Goal: Transaction & Acquisition: Purchase product/service

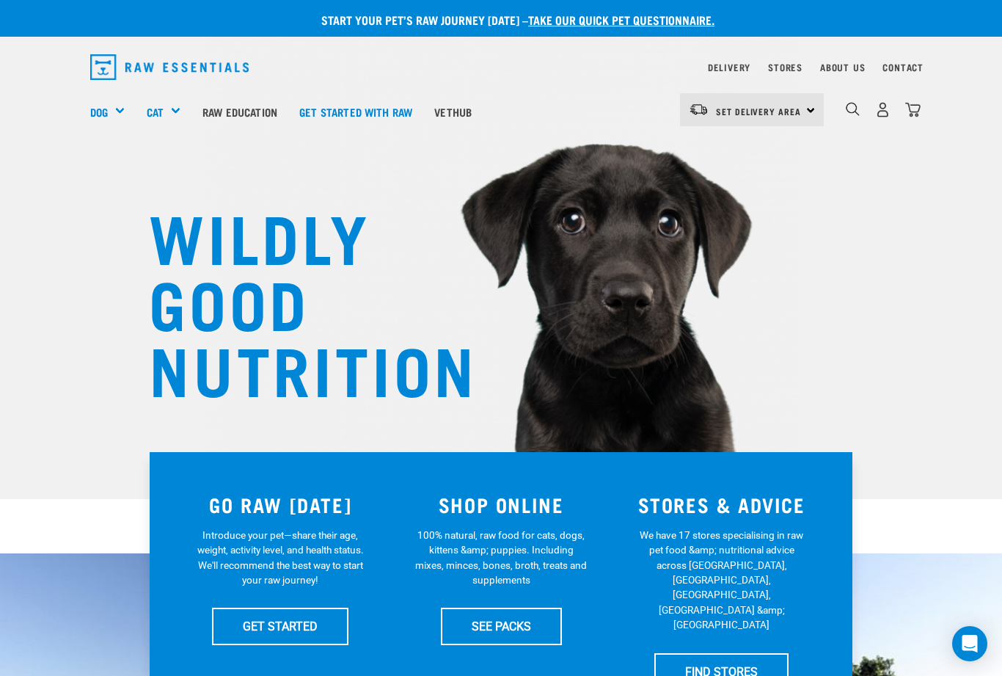
click at [0, 0] on div "Mixes & Minces" at bounding box center [0, 0] width 0 height 0
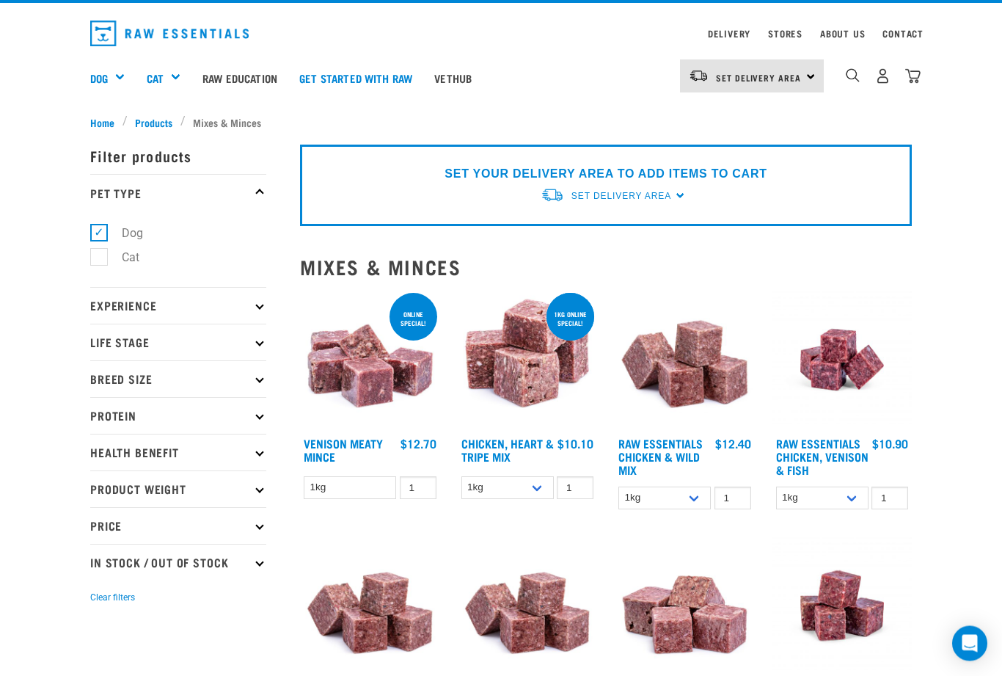
scroll to position [36, 0]
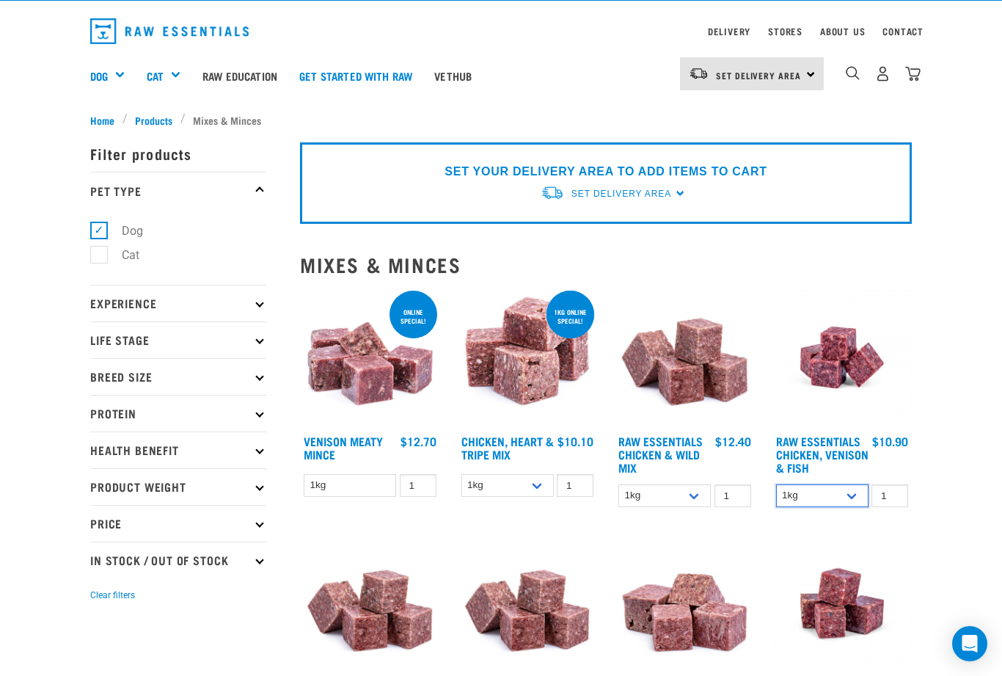
click at [863, 506] on select "1kg 3kg" at bounding box center [822, 495] width 92 height 23
select select "28665"
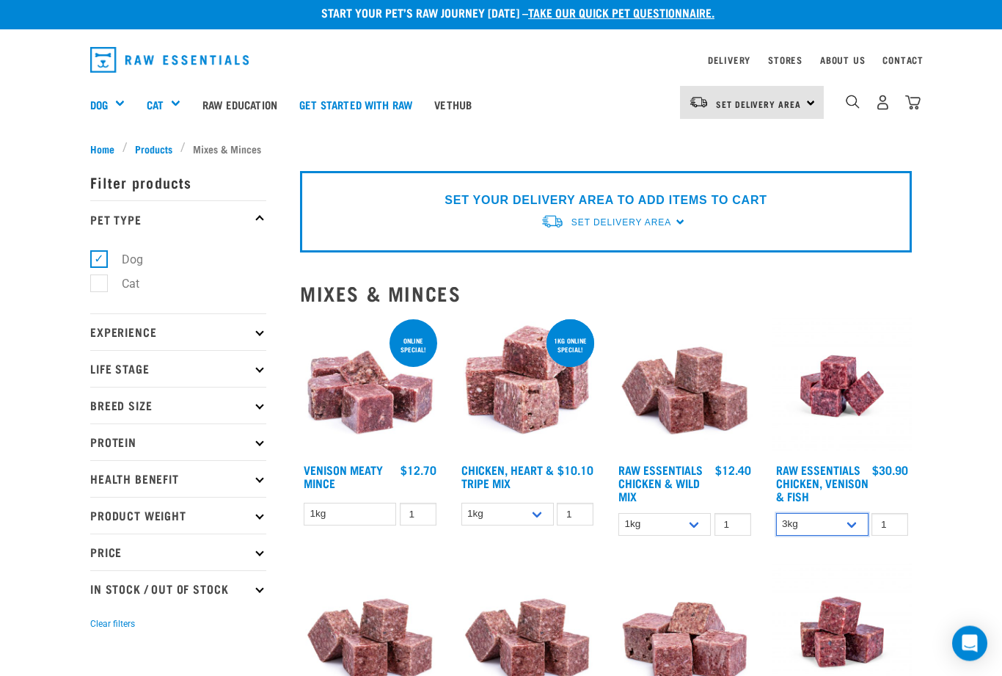
scroll to position [7, 0]
click at [814, 494] on link "Raw Essentials Chicken, Venison & Fish" at bounding box center [822, 482] width 92 height 33
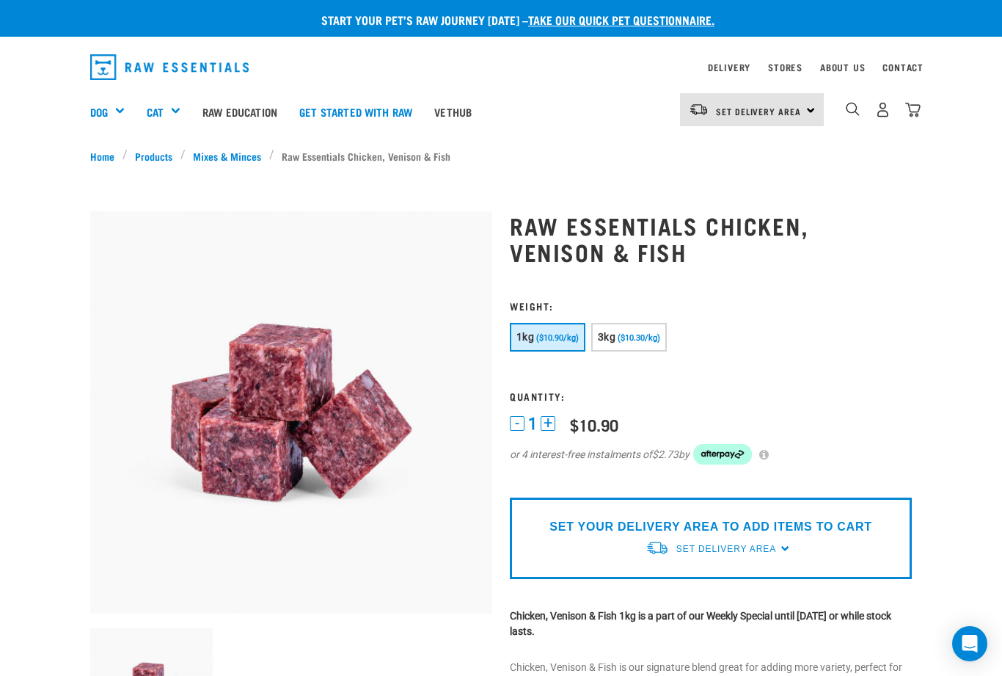
click at [640, 337] on span "($10.30/kg)" at bounding box center [639, 338] width 43 height 10
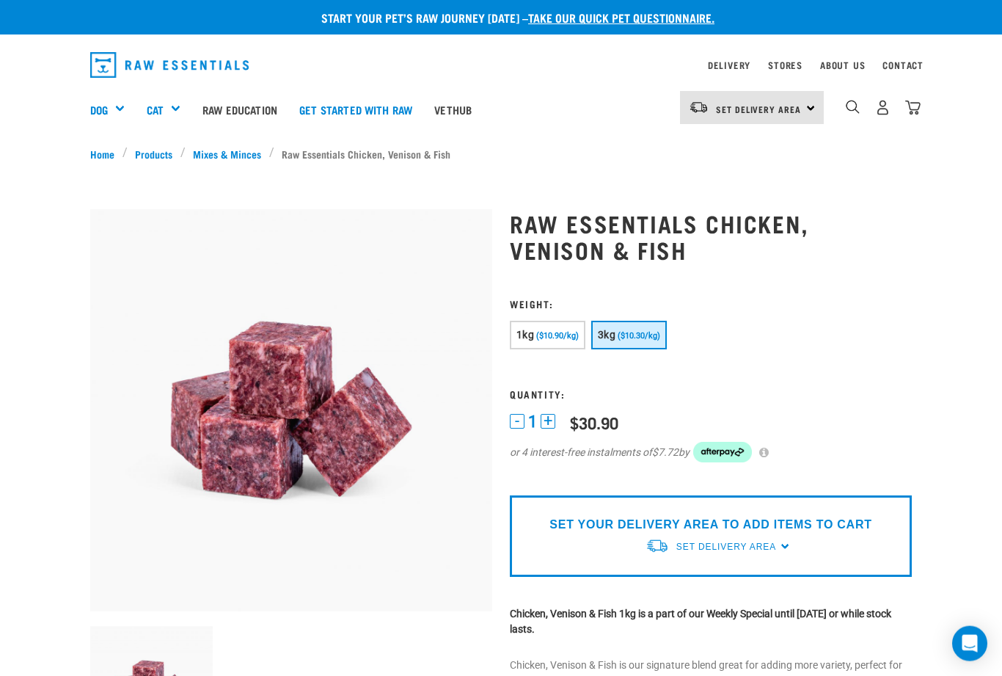
scroll to position [40, 0]
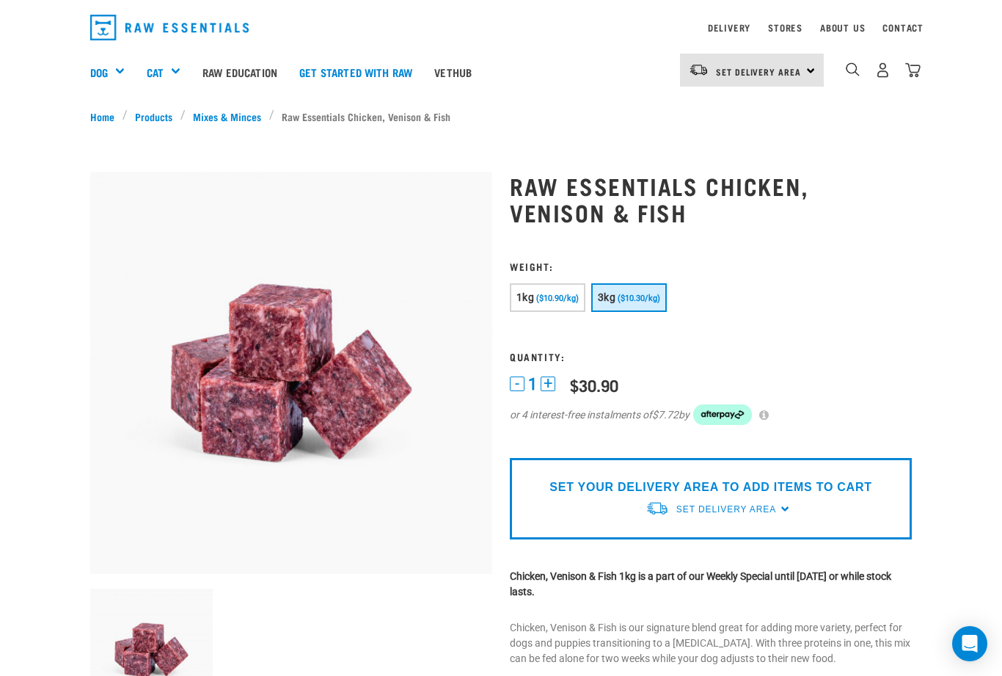
click at [786, 63] on link "Set Delivery Area" at bounding box center [758, 71] width 85 height 23
click at [875, 67] on img "dropdown navigation" at bounding box center [882, 69] width 15 height 15
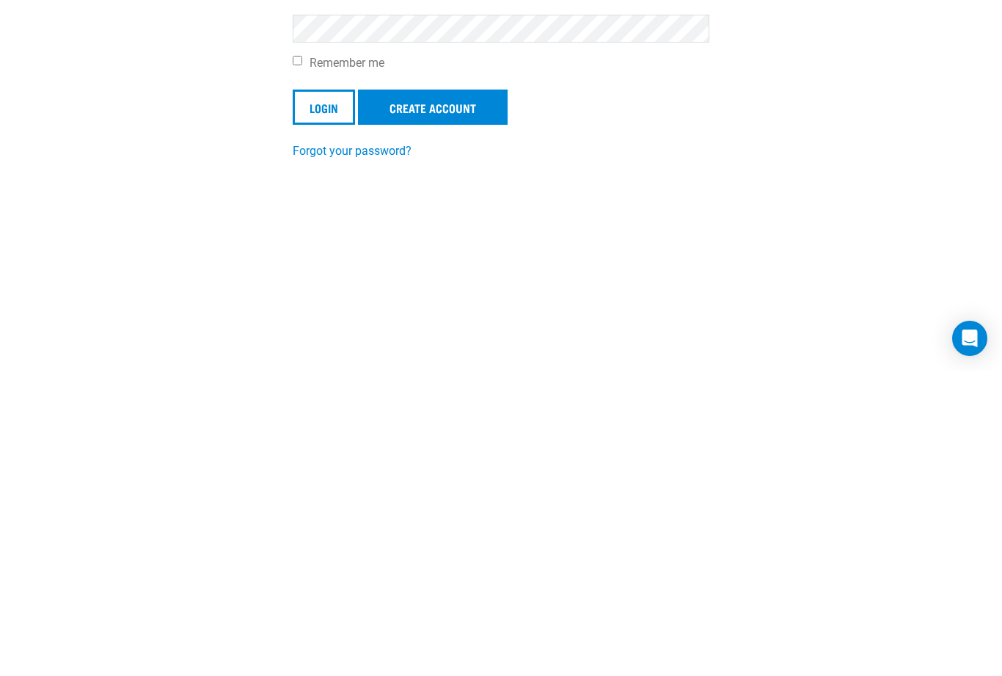
click at [322, 395] on input "Login" at bounding box center [324, 412] width 62 height 35
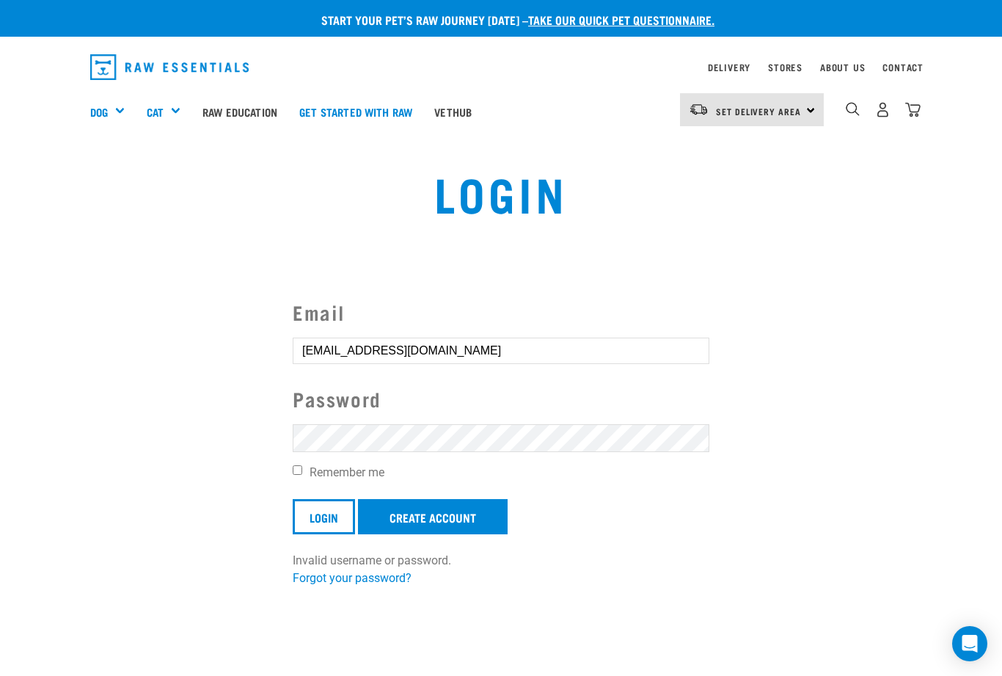
click at [326, 516] on input "Login" at bounding box center [324, 516] width 62 height 35
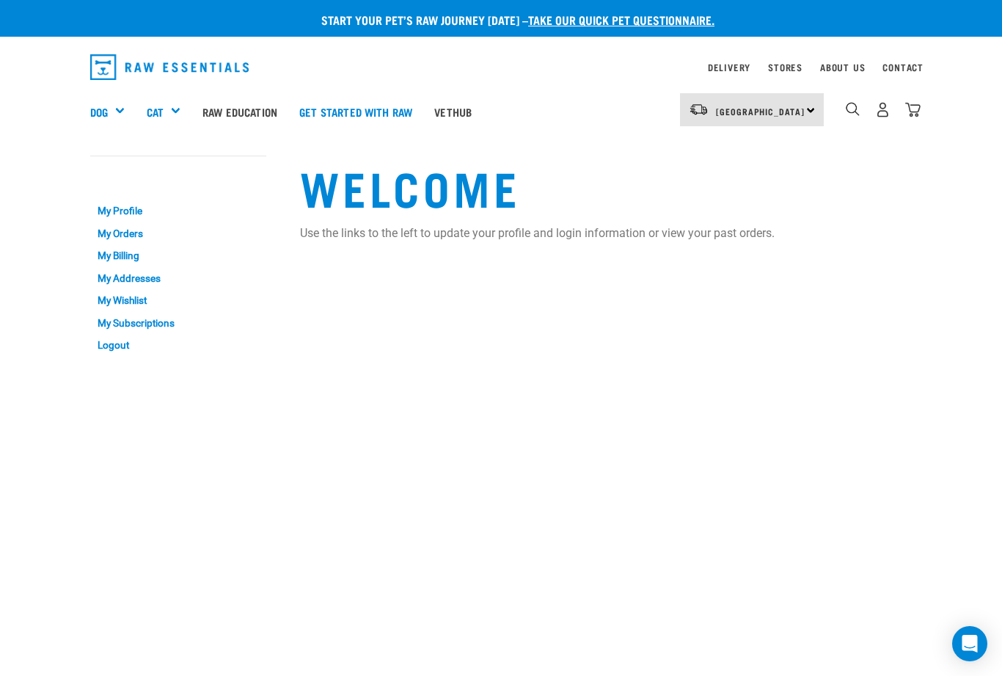
click at [0, 0] on div "Mixes & Minces" at bounding box center [0, 0] width 0 height 0
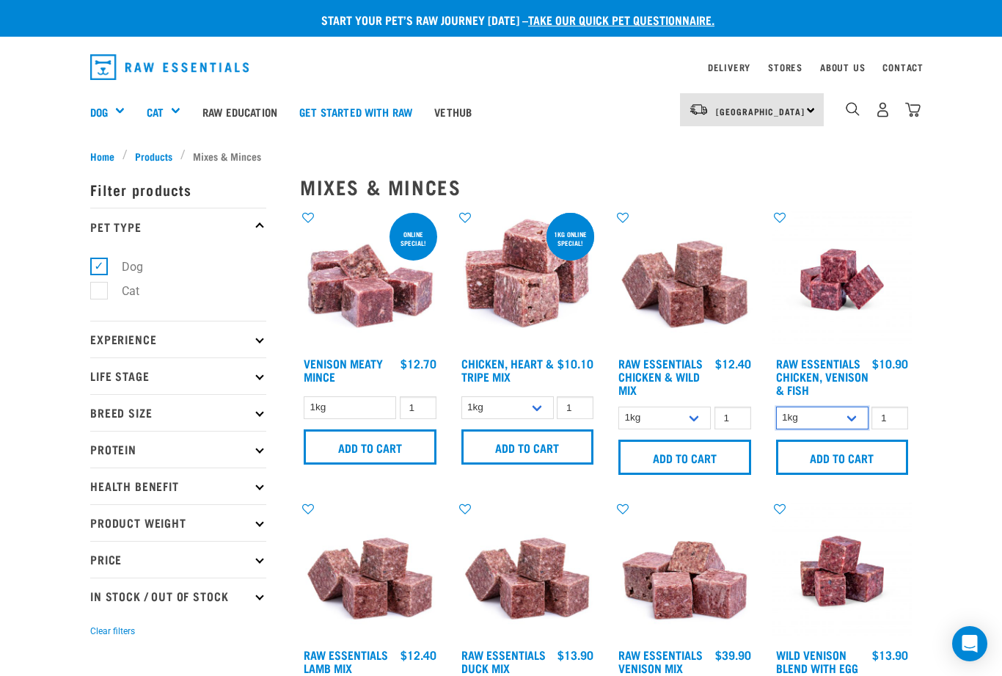
click at [850, 429] on select "1kg 3kg" at bounding box center [822, 417] width 92 height 23
select select "28665"
click at [849, 465] on input "Add to cart" at bounding box center [842, 456] width 133 height 35
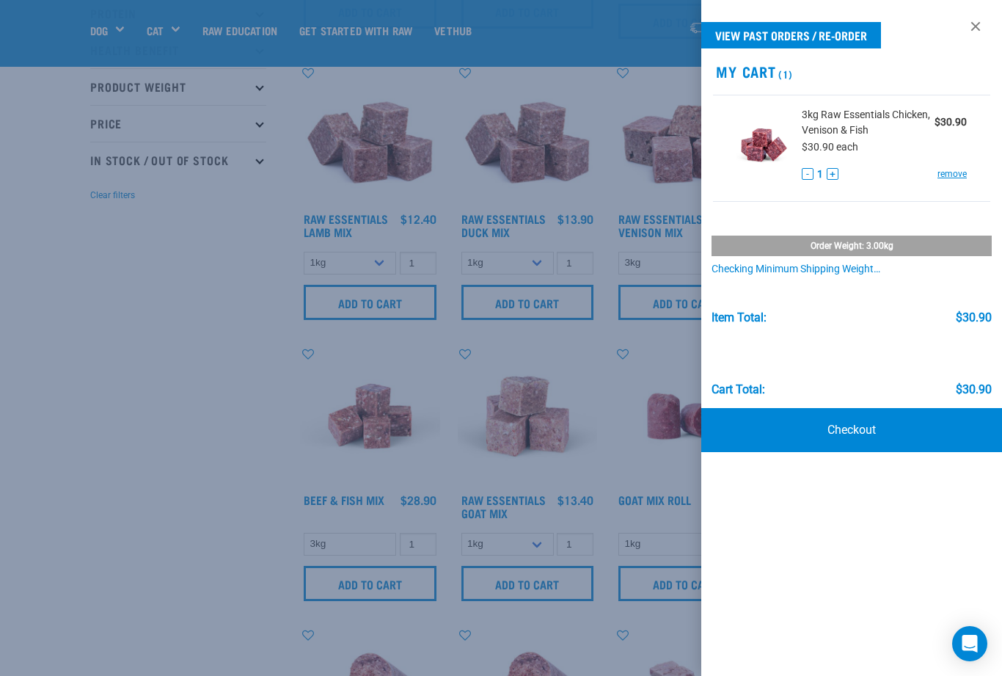
scroll to position [341, 0]
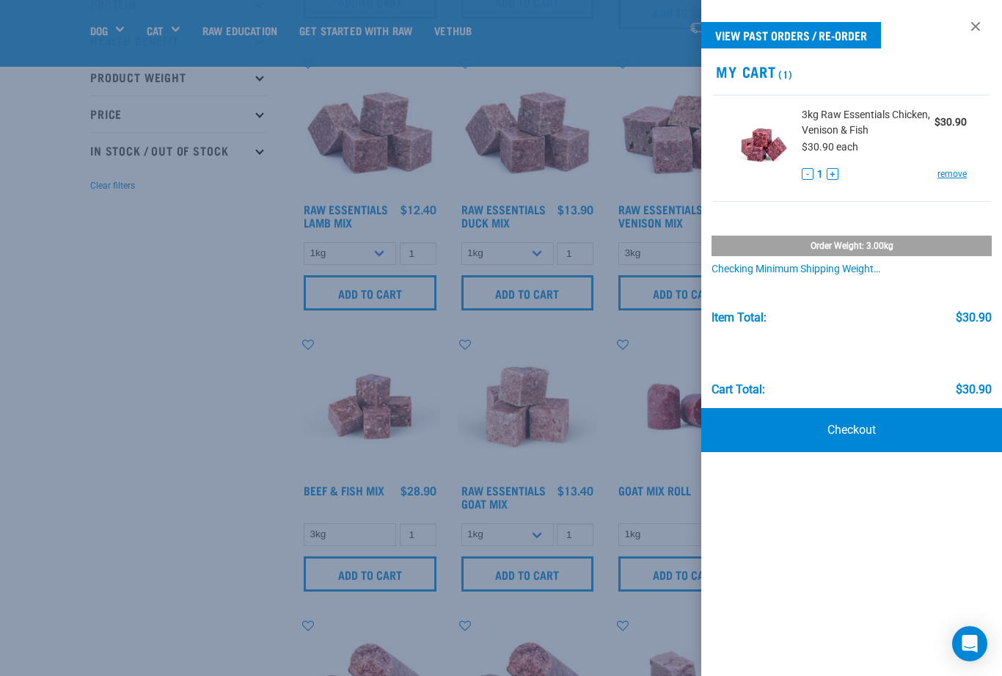
click at [255, 640] on div at bounding box center [501, 338] width 1002 height 676
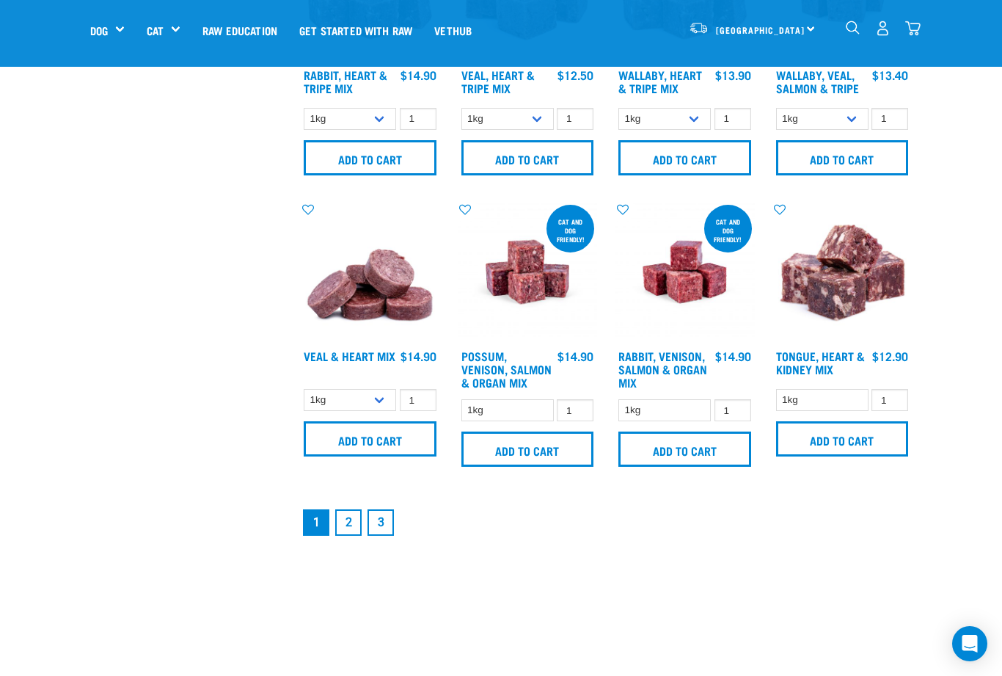
scroll to position [1917, 0]
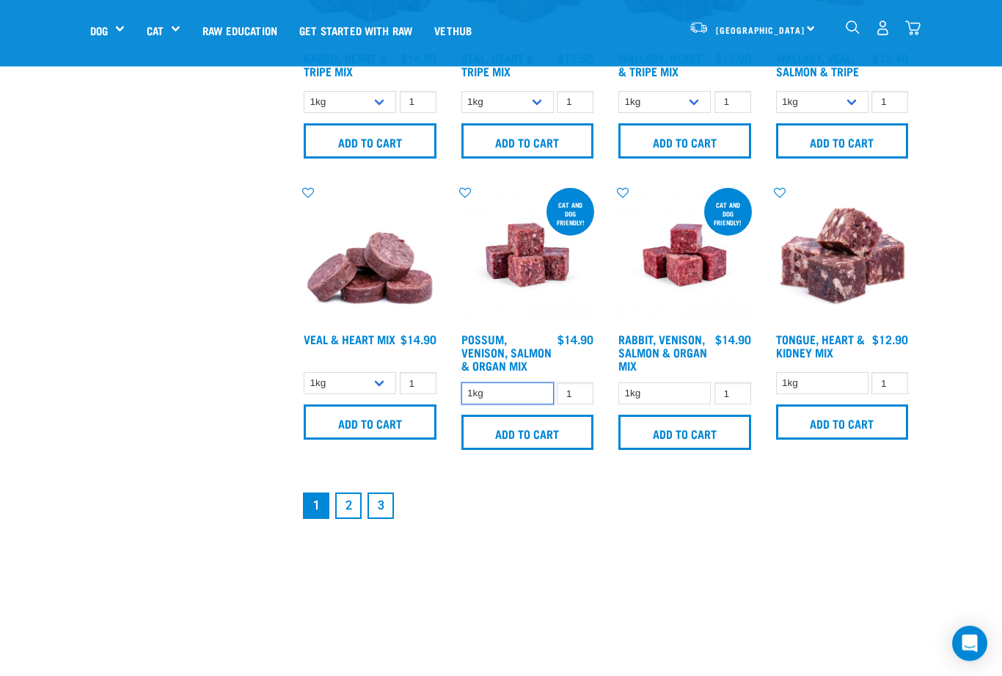
click at [518, 406] on select "1kg" at bounding box center [507, 394] width 92 height 23
click at [535, 450] on input "Add to cart" at bounding box center [527, 431] width 133 height 35
click at [541, 450] on input "Add to cart" at bounding box center [527, 431] width 133 height 35
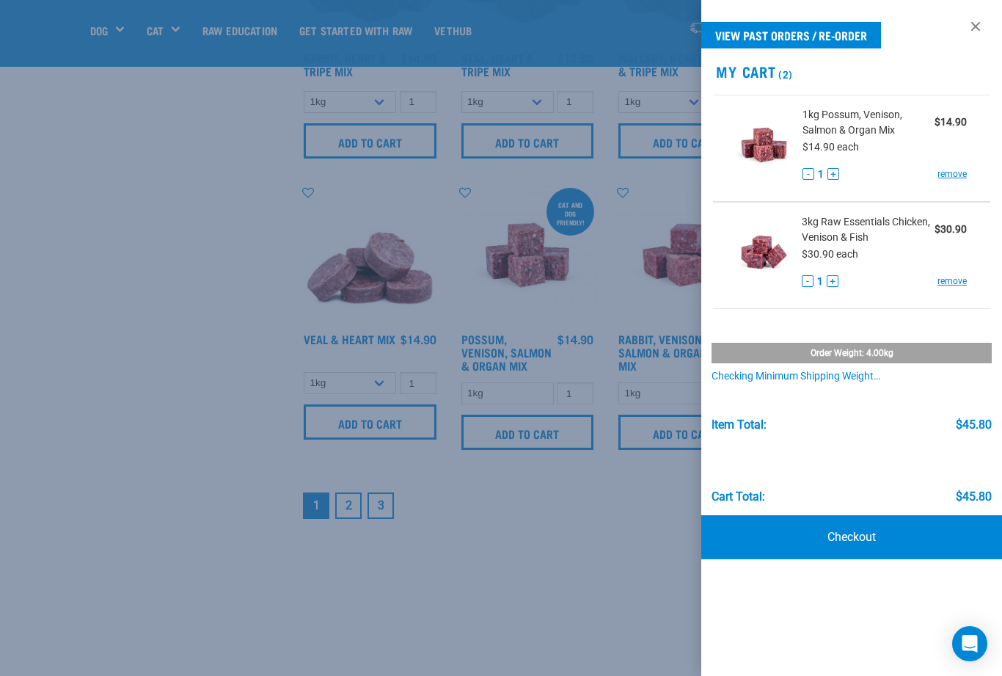
click at [635, 522] on nav "1 2 3" at bounding box center [606, 505] width 612 height 32
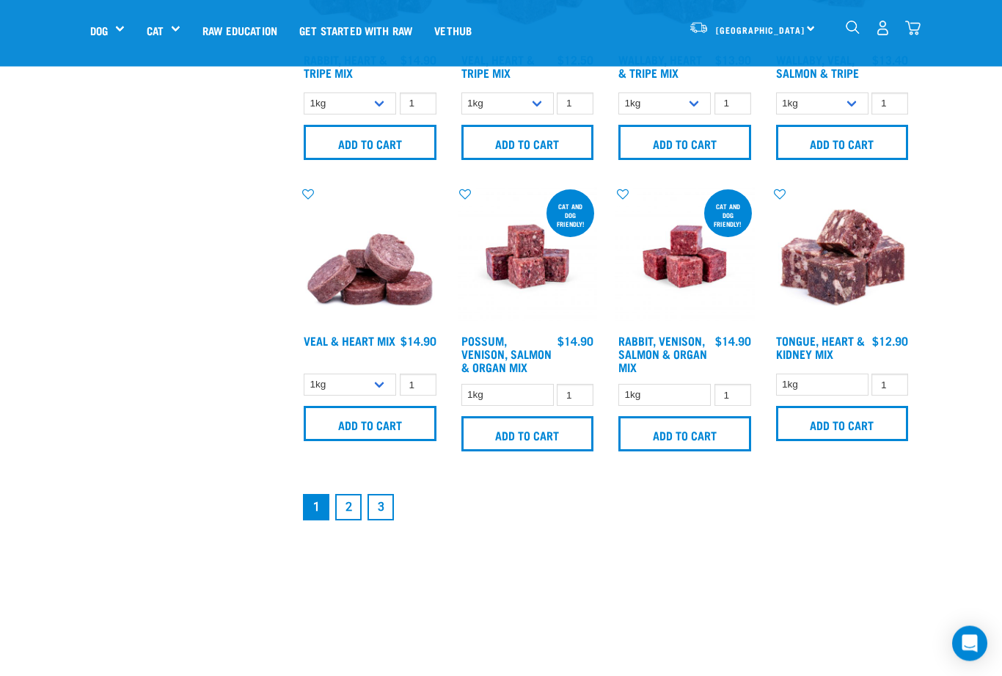
click at [516, 452] on input "Add to cart" at bounding box center [527, 434] width 133 height 35
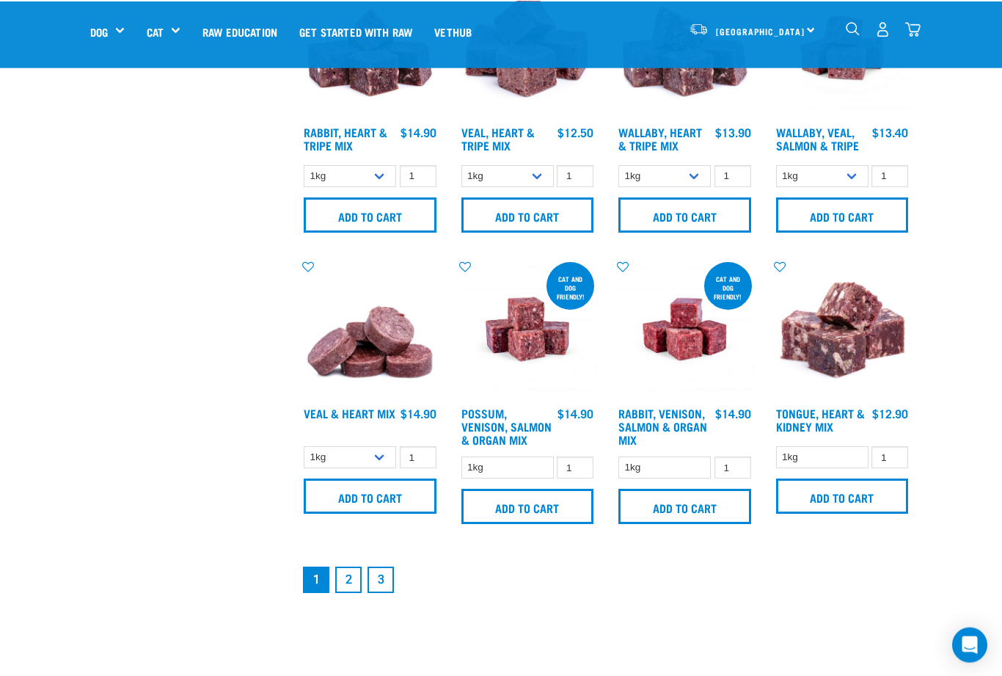
scroll to position [1694, 0]
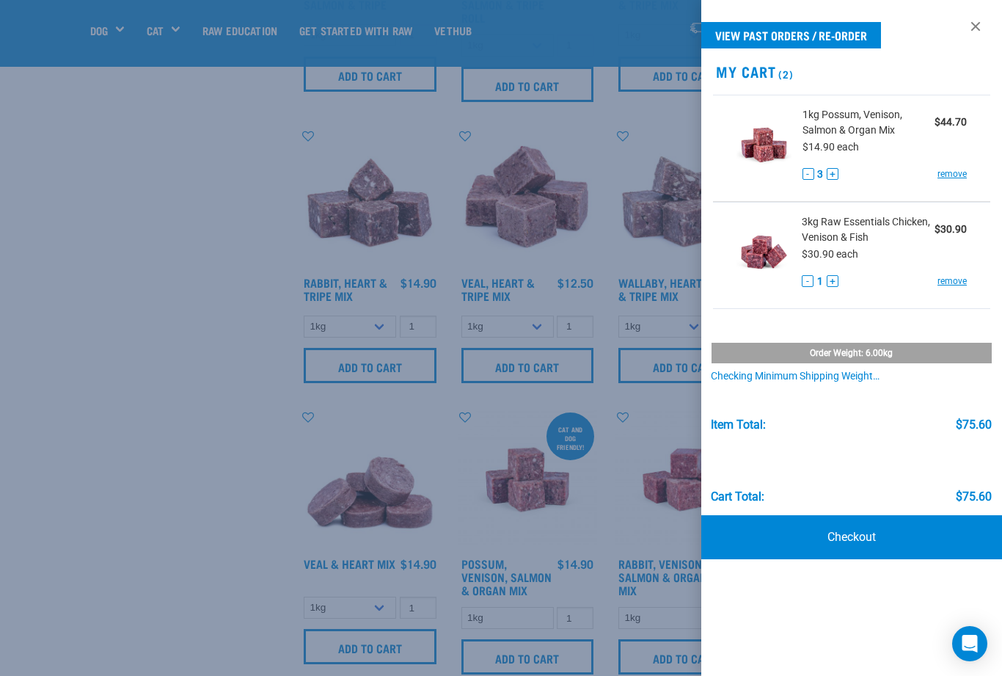
click at [643, 461] on div at bounding box center [501, 338] width 1002 height 676
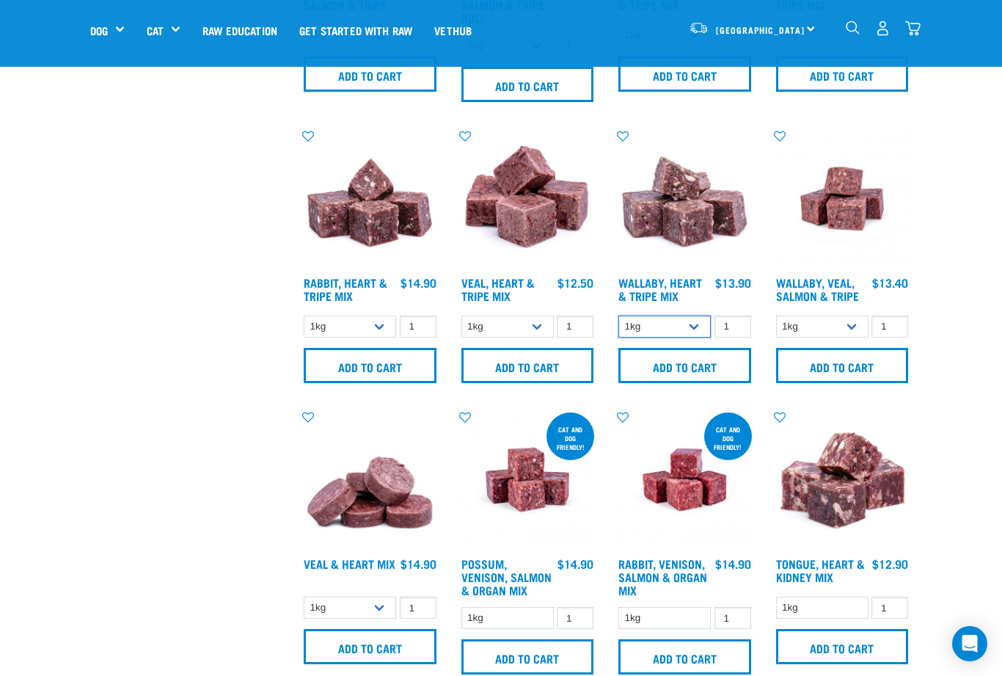
click at [695, 338] on select "1kg 3kg Bulk (10kg)" at bounding box center [664, 326] width 92 height 23
select select "776"
click at [693, 383] on input "Add to cart" at bounding box center [684, 365] width 133 height 35
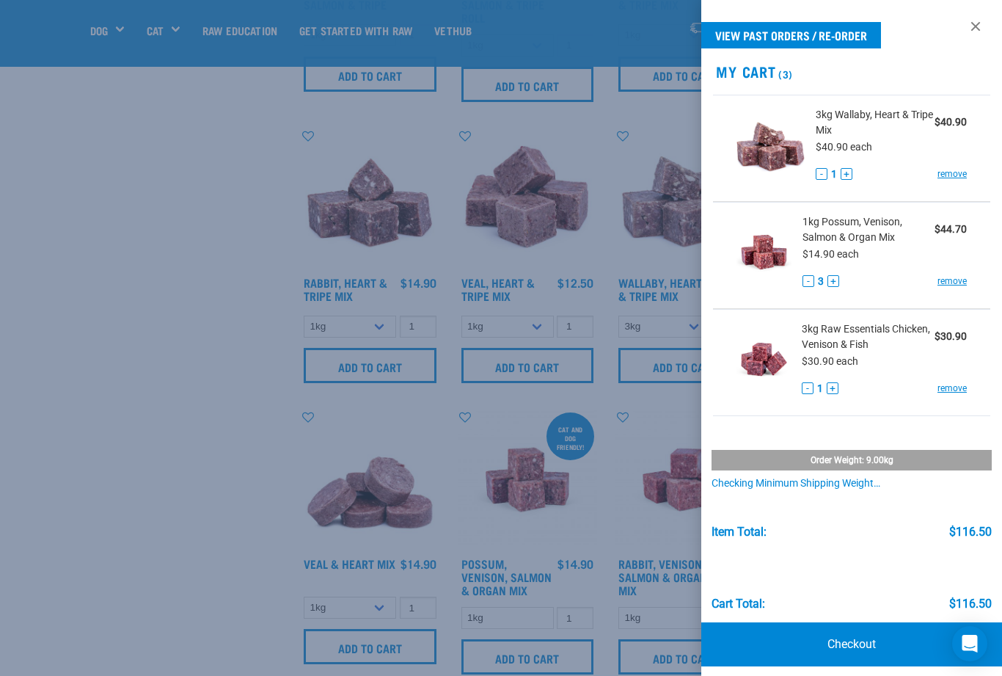
click at [859, 632] on link "Checkout" at bounding box center [851, 644] width 301 height 44
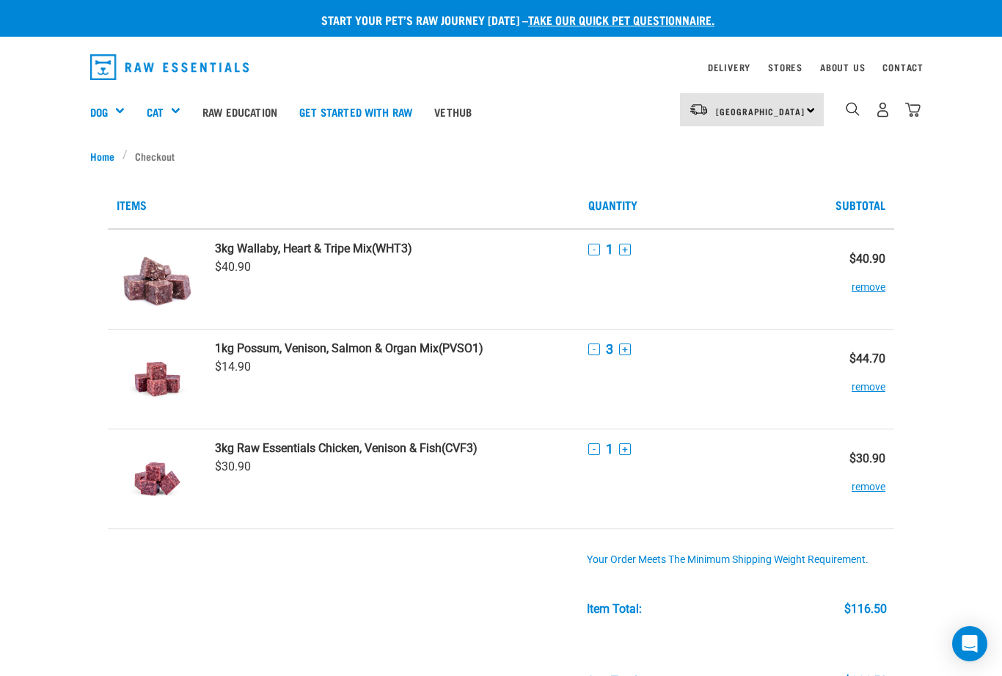
click at [0, 0] on div "Treats" at bounding box center [0, 0] width 0 height 0
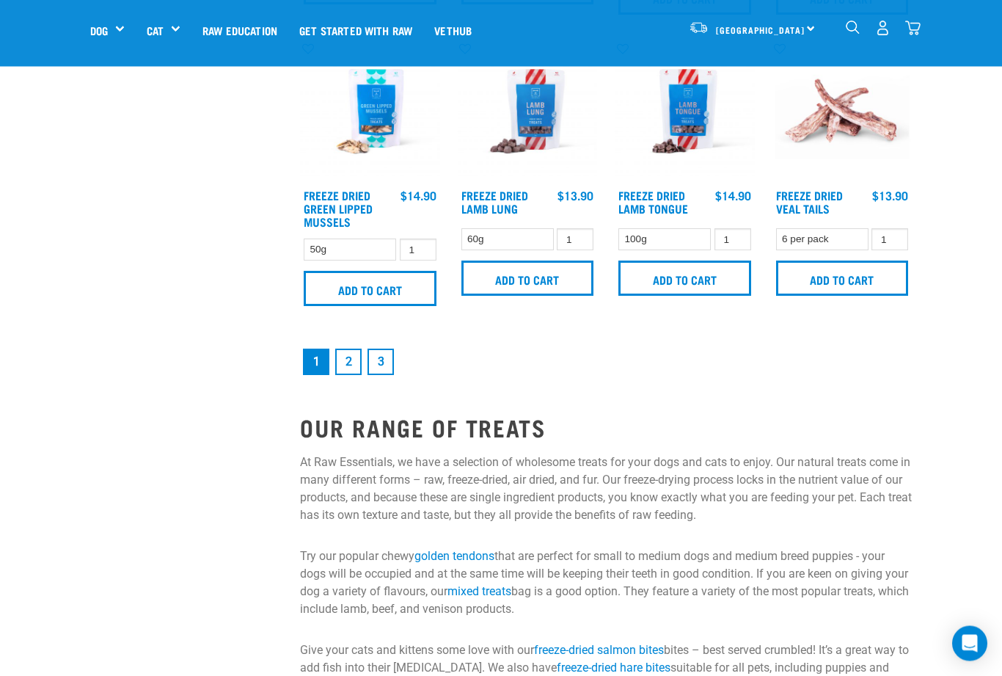
scroll to position [2052, 0]
click at [871, 362] on nav "1 2 3" at bounding box center [606, 362] width 612 height 32
click at [346, 375] on link "2" at bounding box center [348, 361] width 26 height 26
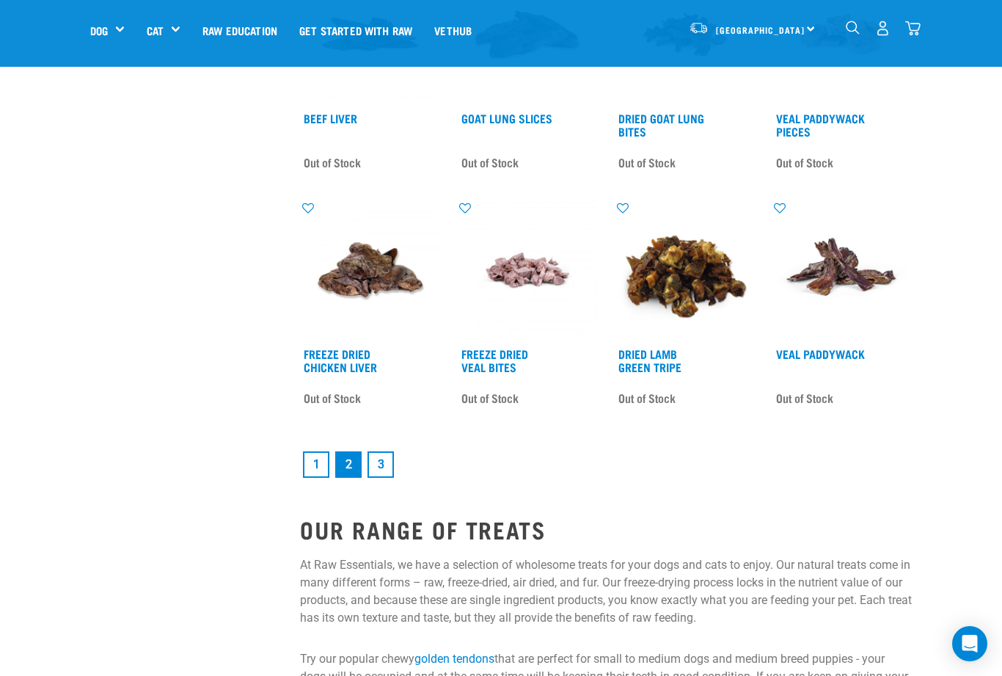
scroll to position [1840, 0]
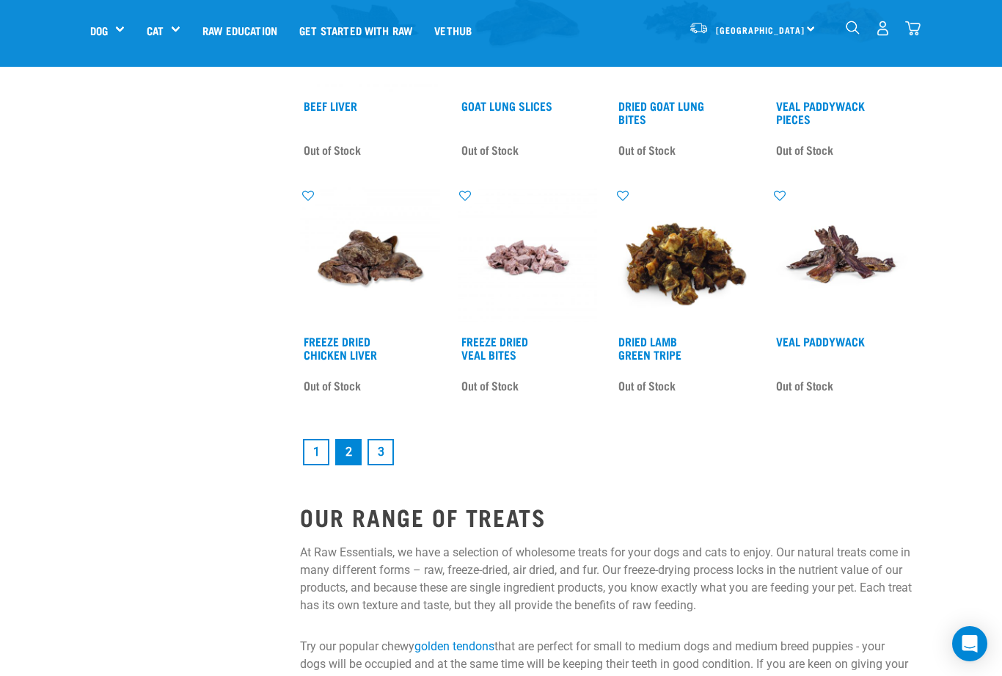
click at [383, 465] on link "3" at bounding box center [381, 452] width 26 height 26
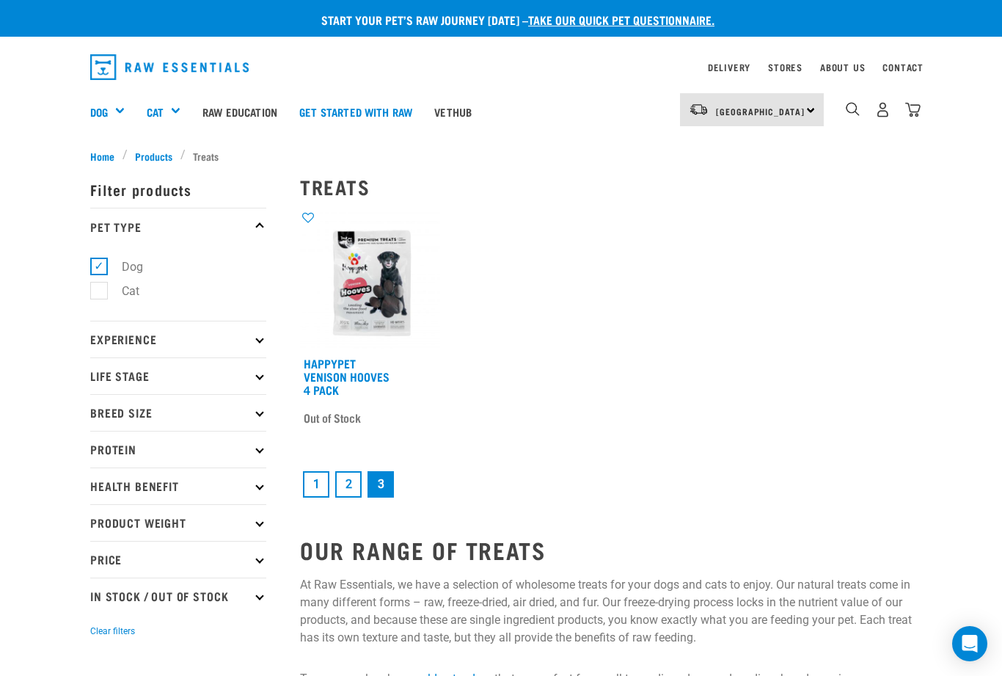
click at [0, 0] on h5 "Wildly Good Specials" at bounding box center [0, 0] width 0 height 0
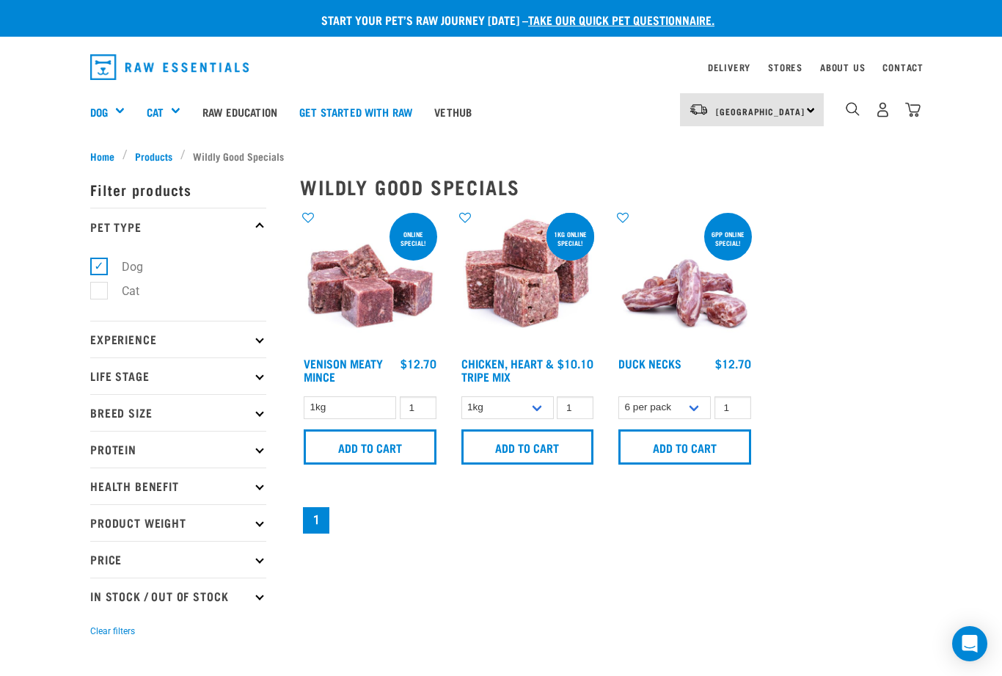
click at [919, 115] on img "dropdown navigation" at bounding box center [912, 109] width 15 height 15
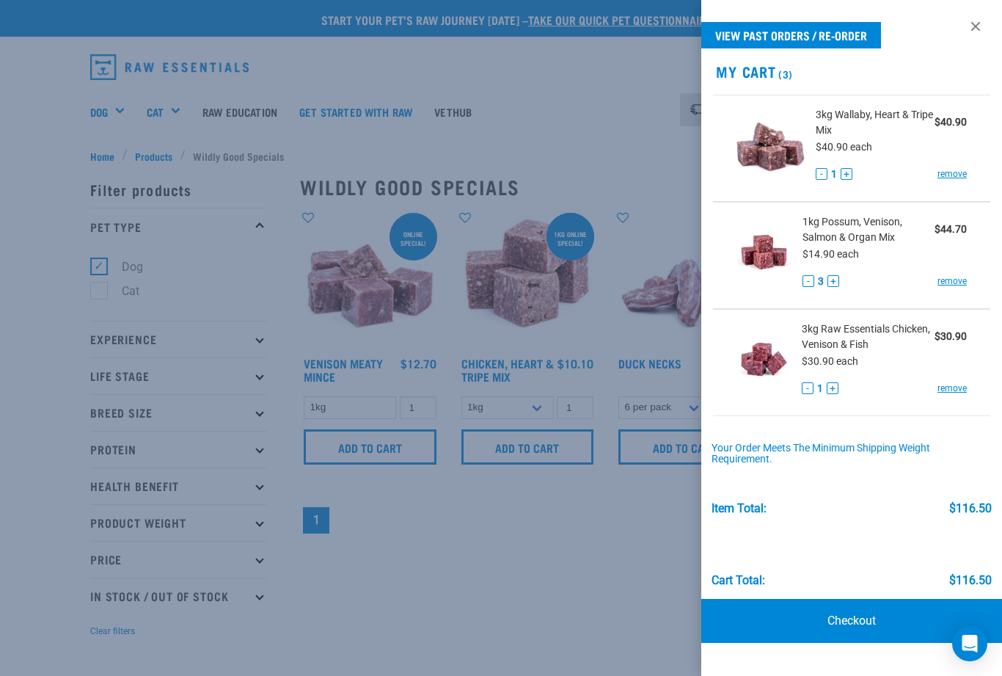
click at [839, 618] on link "Checkout" at bounding box center [851, 621] width 301 height 44
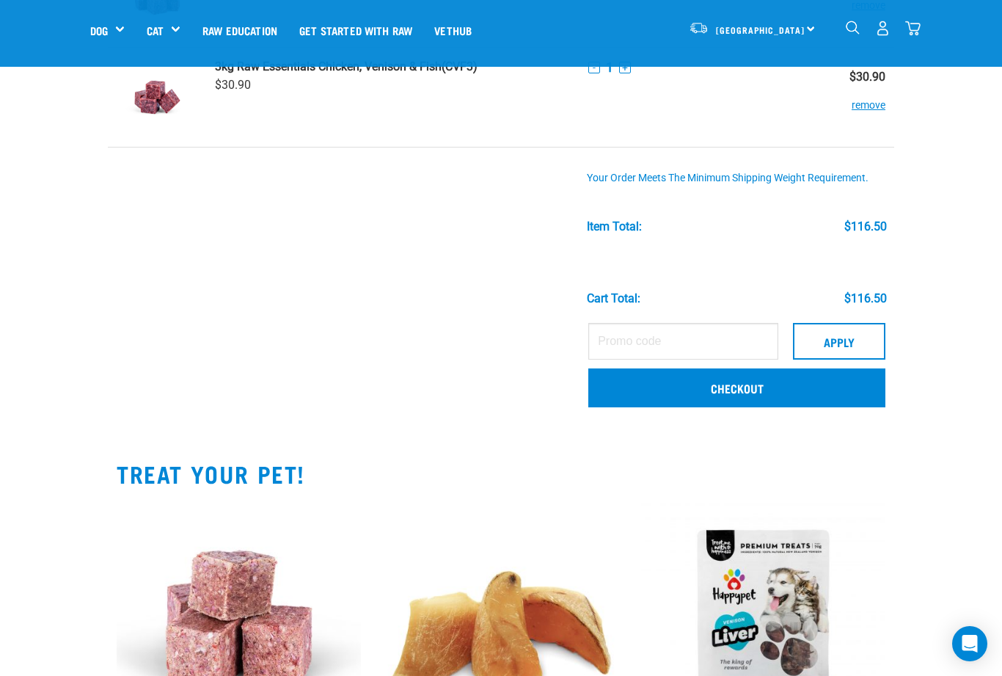
scroll to position [265, 0]
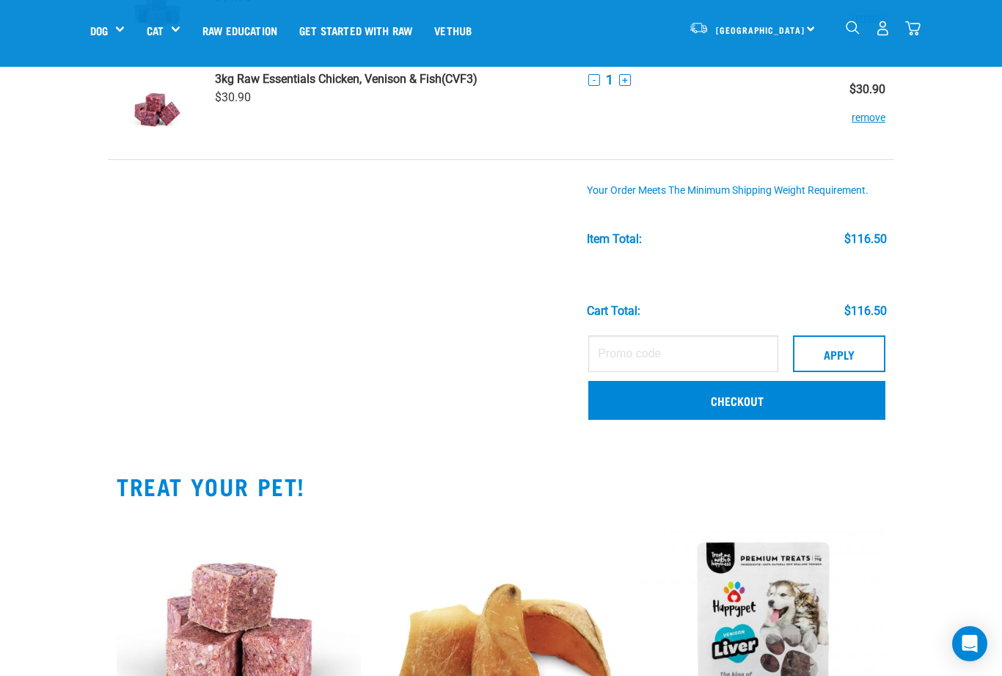
click at [724, 399] on link "Checkout" at bounding box center [736, 400] width 297 height 38
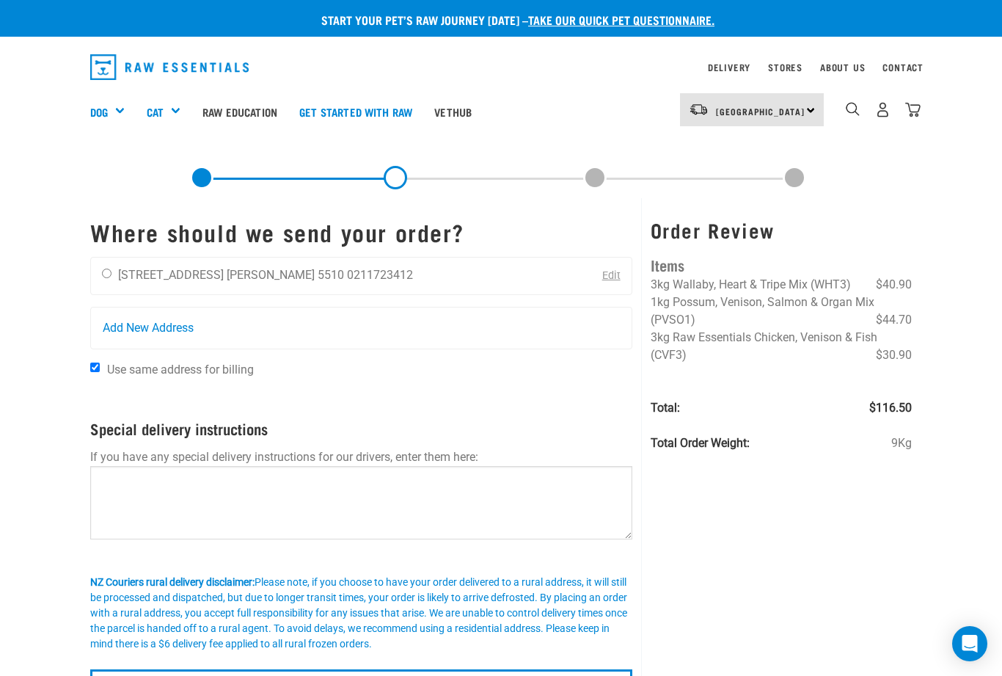
click at [111, 270] on input "radio" at bounding box center [107, 273] width 10 height 10
radio input "true"
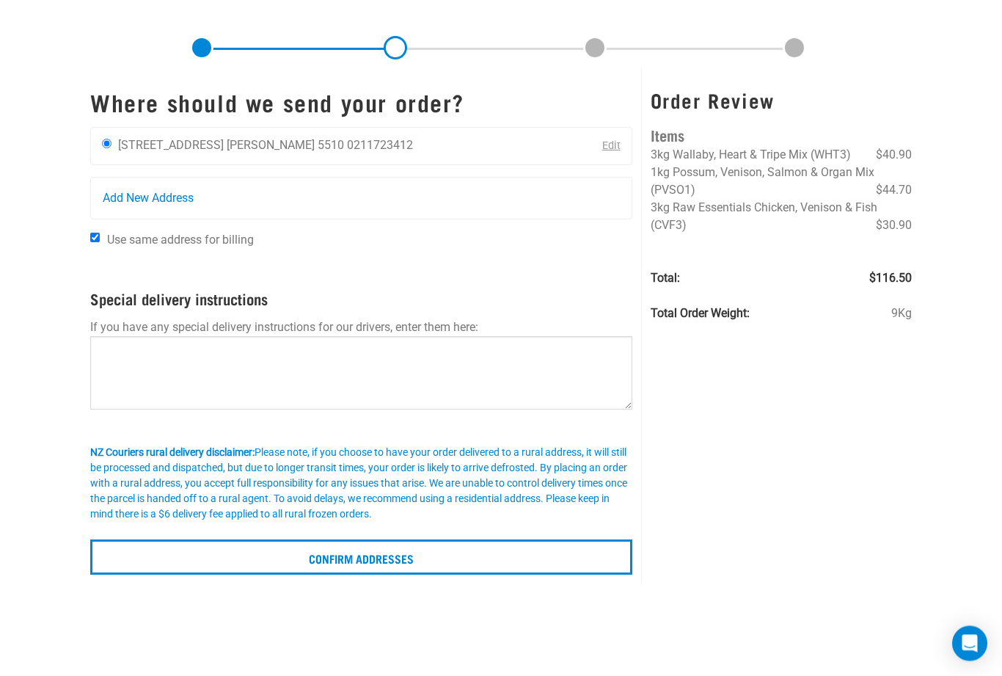
scroll to position [182, 0]
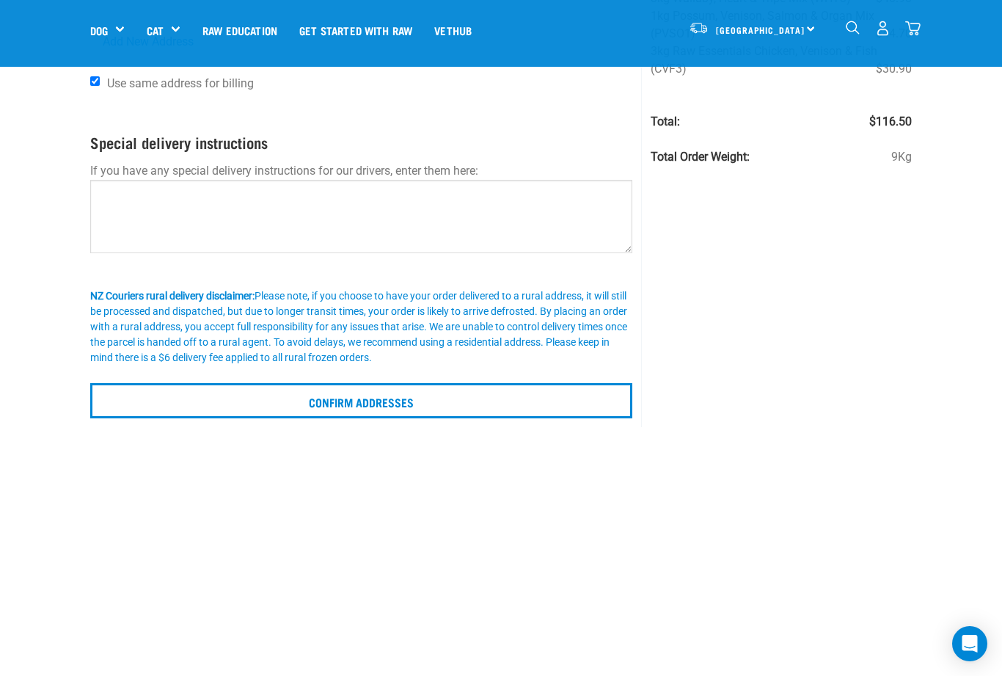
click at [412, 397] on input "Confirm addresses" at bounding box center [361, 400] width 542 height 35
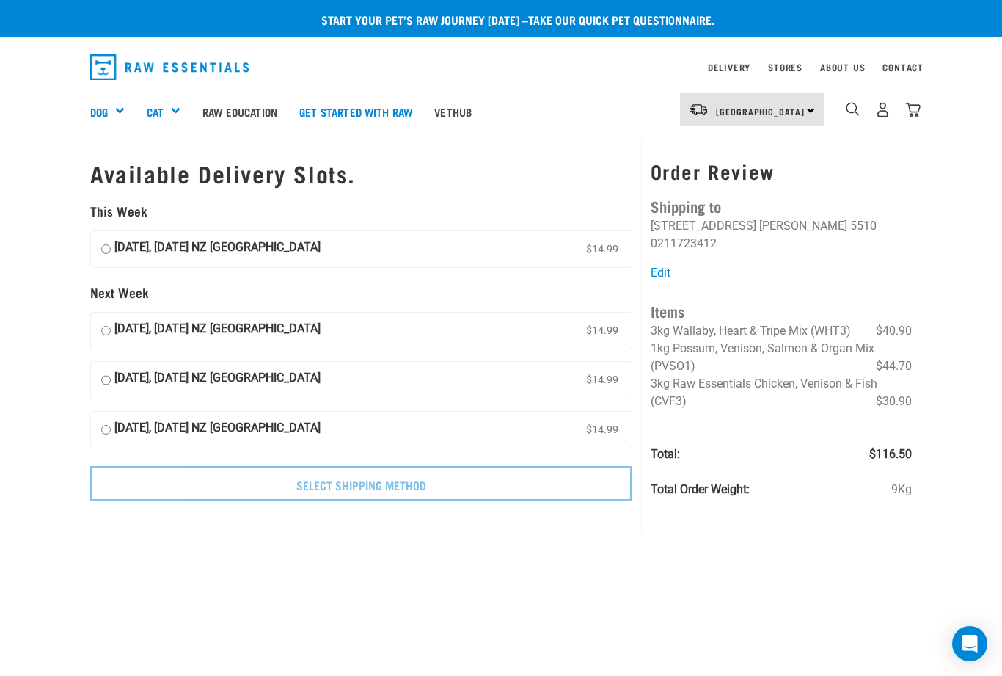
click at [111, 241] on input "[DATE], [DATE] NZ [GEOGRAPHIC_DATA] $14.99" at bounding box center [106, 249] width 10 height 22
radio input "true"
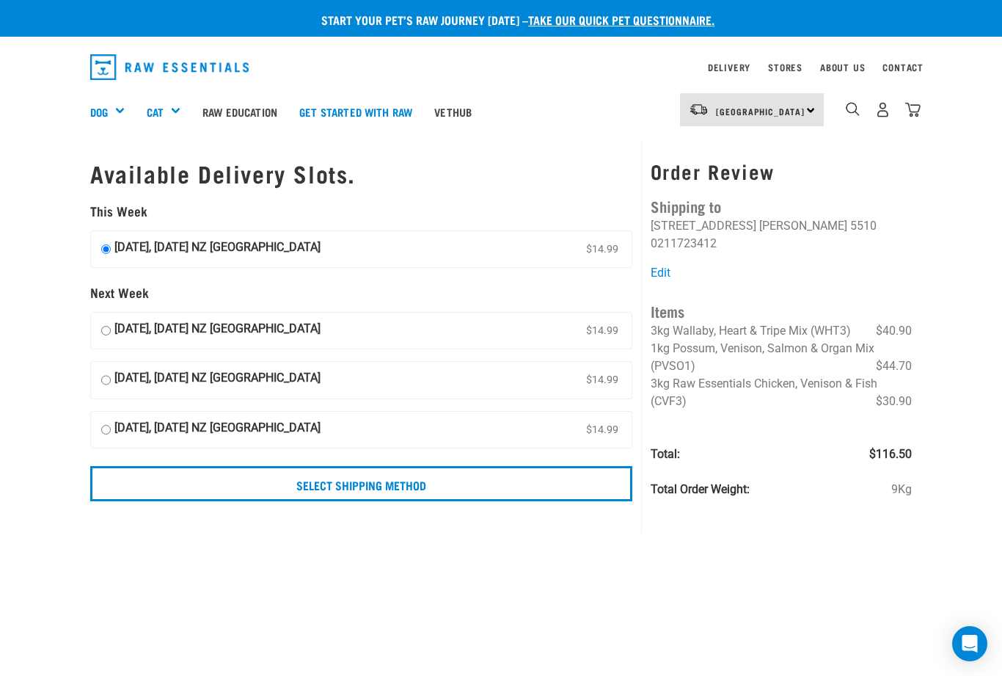
click at [420, 480] on input "Select Shipping Method" at bounding box center [361, 483] width 542 height 35
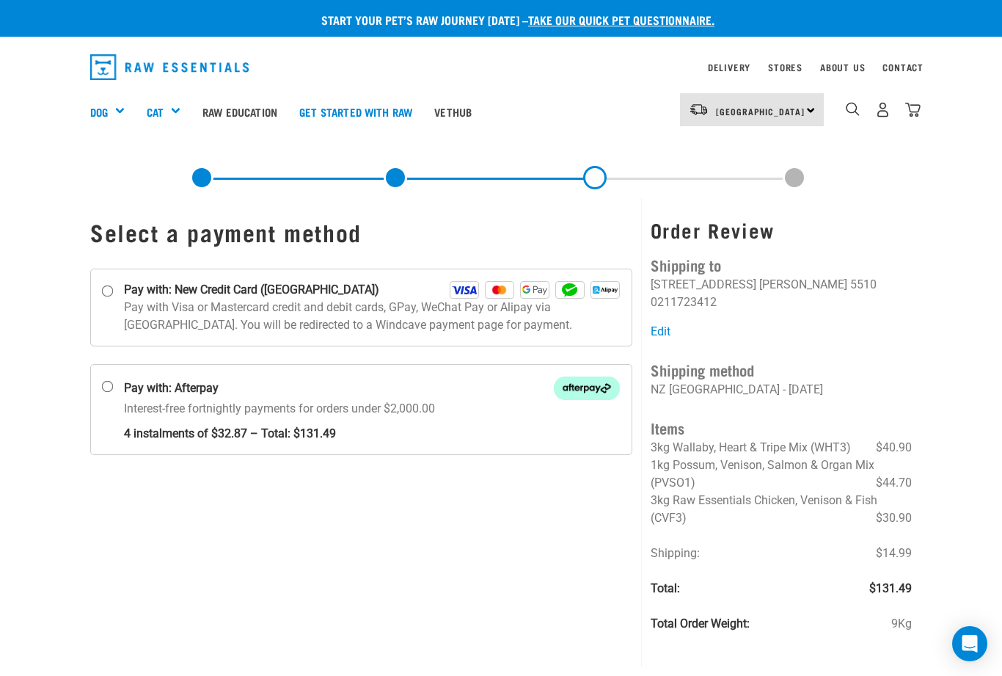
click at [114, 289] on input "Pay with: New Credit Card (Windcave)" at bounding box center [108, 291] width 12 height 12
radio input "true"
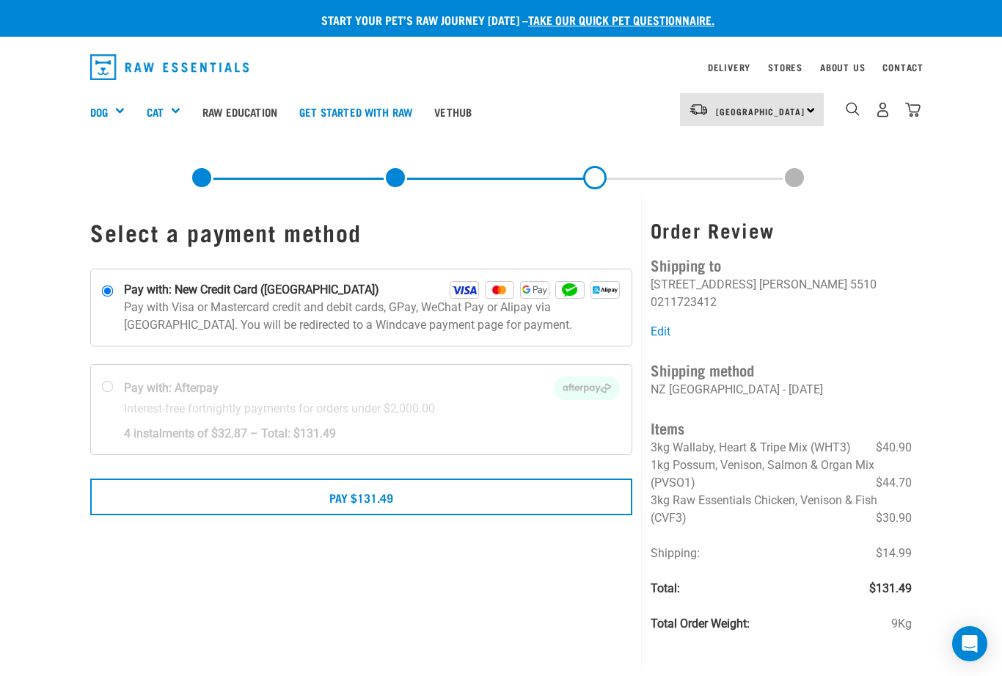
click at [396, 500] on button "Pay $131.49" at bounding box center [361, 496] width 542 height 37
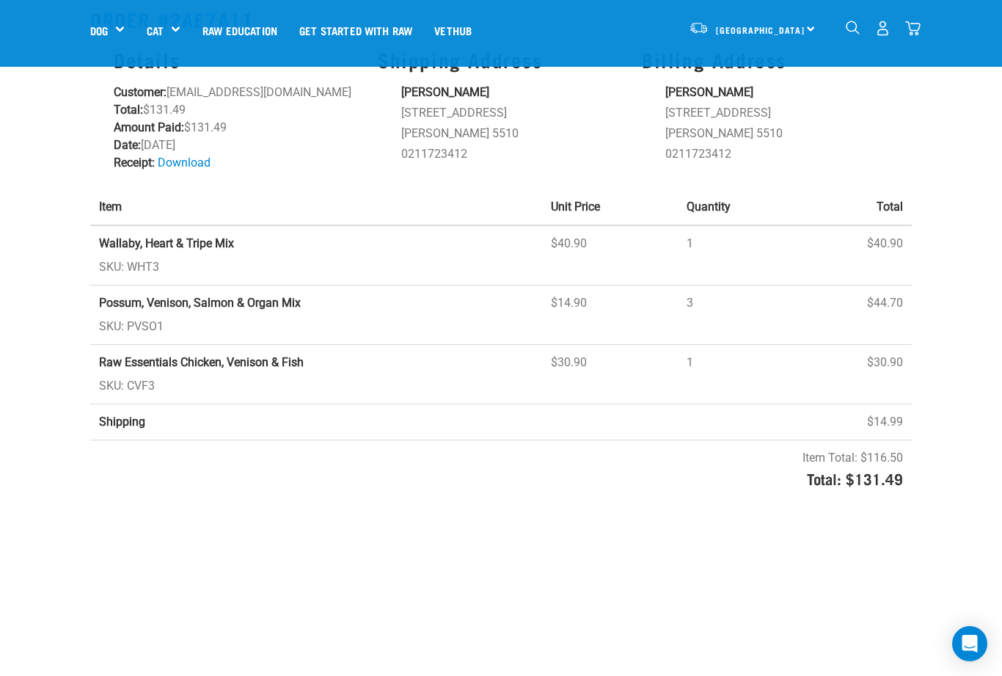
scroll to position [104, 0]
